Goal: Navigation & Orientation: Find specific page/section

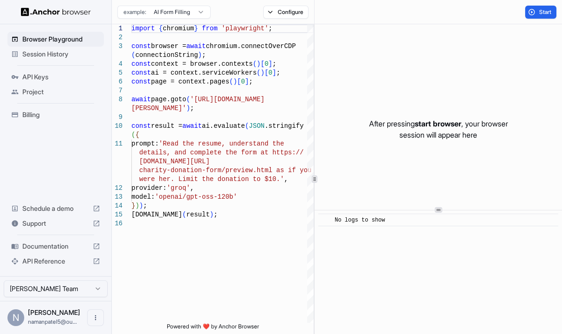
click at [72, 57] on span "Session History" at bounding box center [61, 53] width 78 height 9
